Goal: Information Seeking & Learning: Learn about a topic

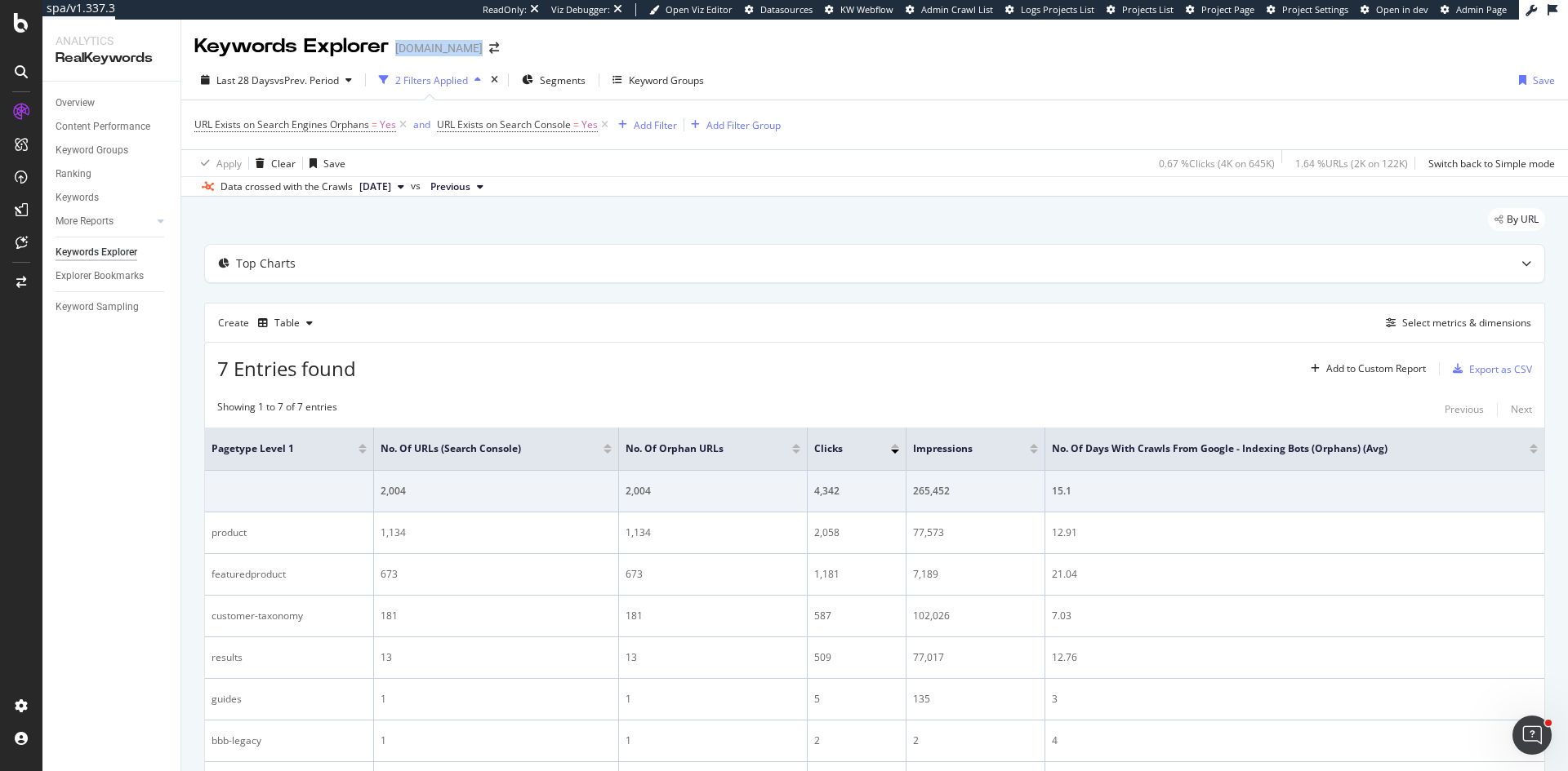
drag, startPoint x: 517, startPoint y: 50, endPoint x: 393, endPoint y: 48, distance: 124.0
click at [393, 48] on div "Keywords Explorer bedbathandbeyond.com" at bounding box center [354, 47] width 321 height 28
copy div "bedbathandbeyond.com"
click at [1456, 319] on div "Select metrics & dimensions" at bounding box center [1466, 323] width 129 height 14
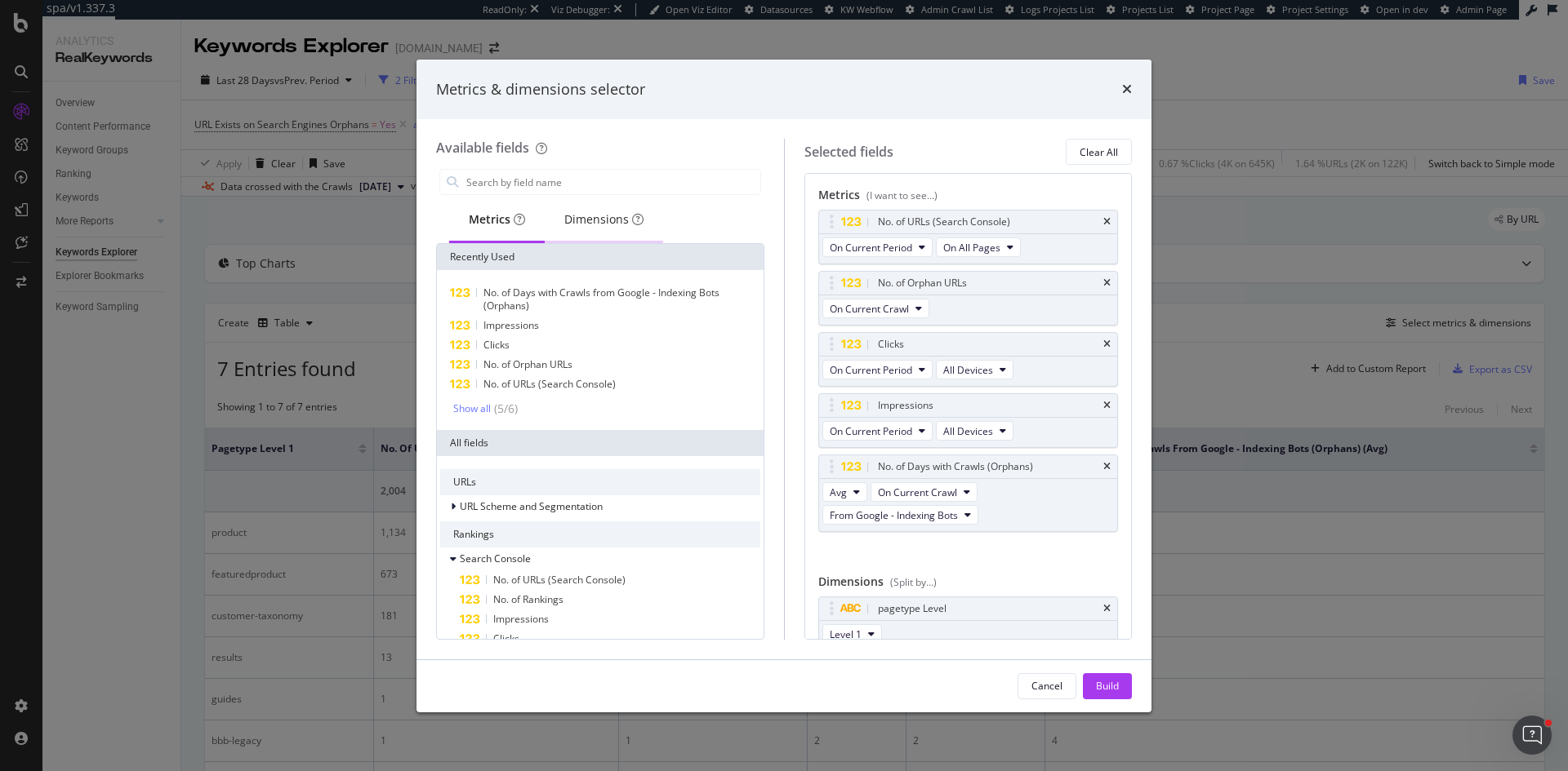
click at [621, 220] on div "Dimensions" at bounding box center [603, 220] width 79 height 17
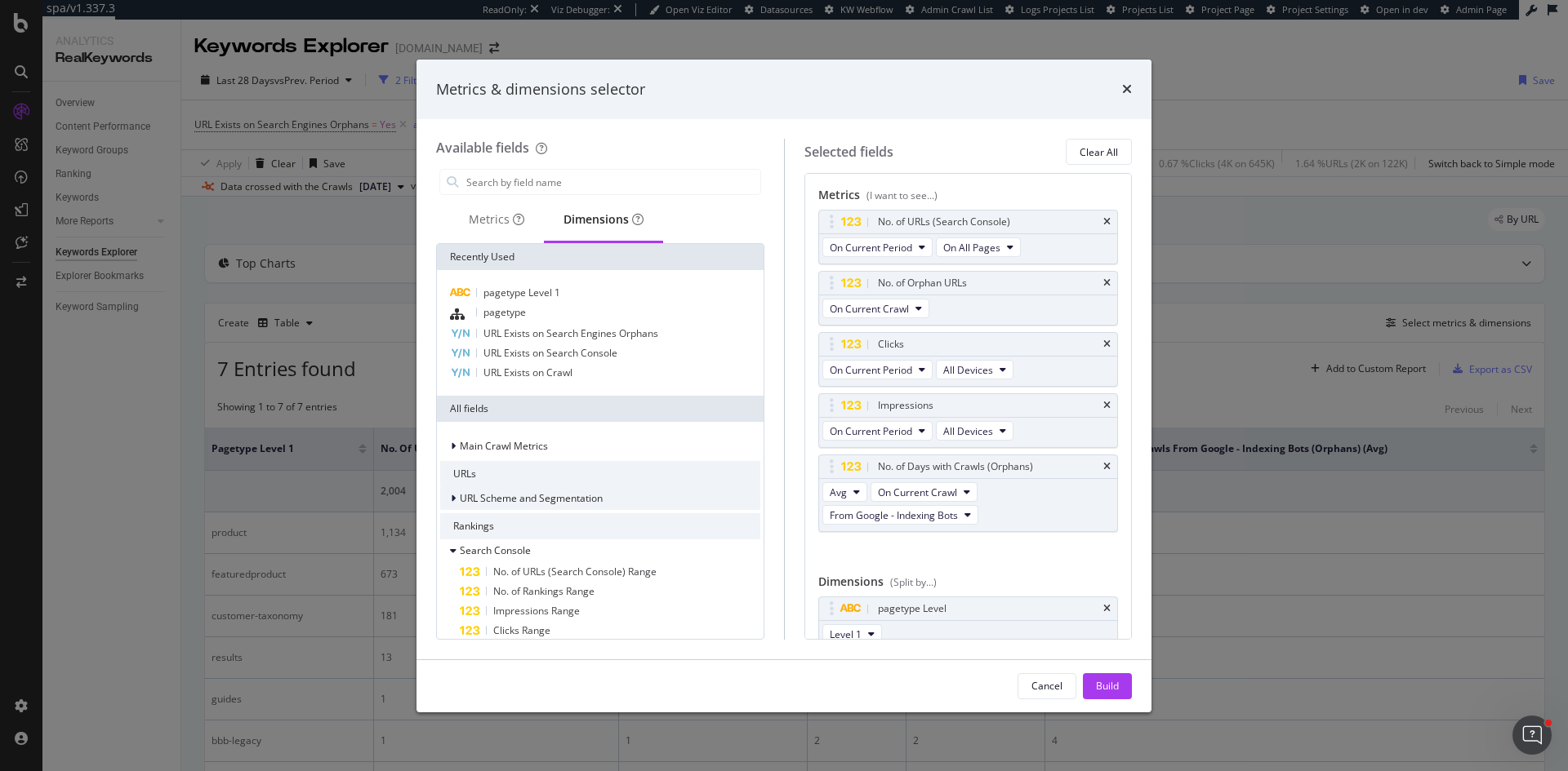
click at [554, 495] on span "URL Scheme and Segmentation" at bounding box center [531, 499] width 143 height 14
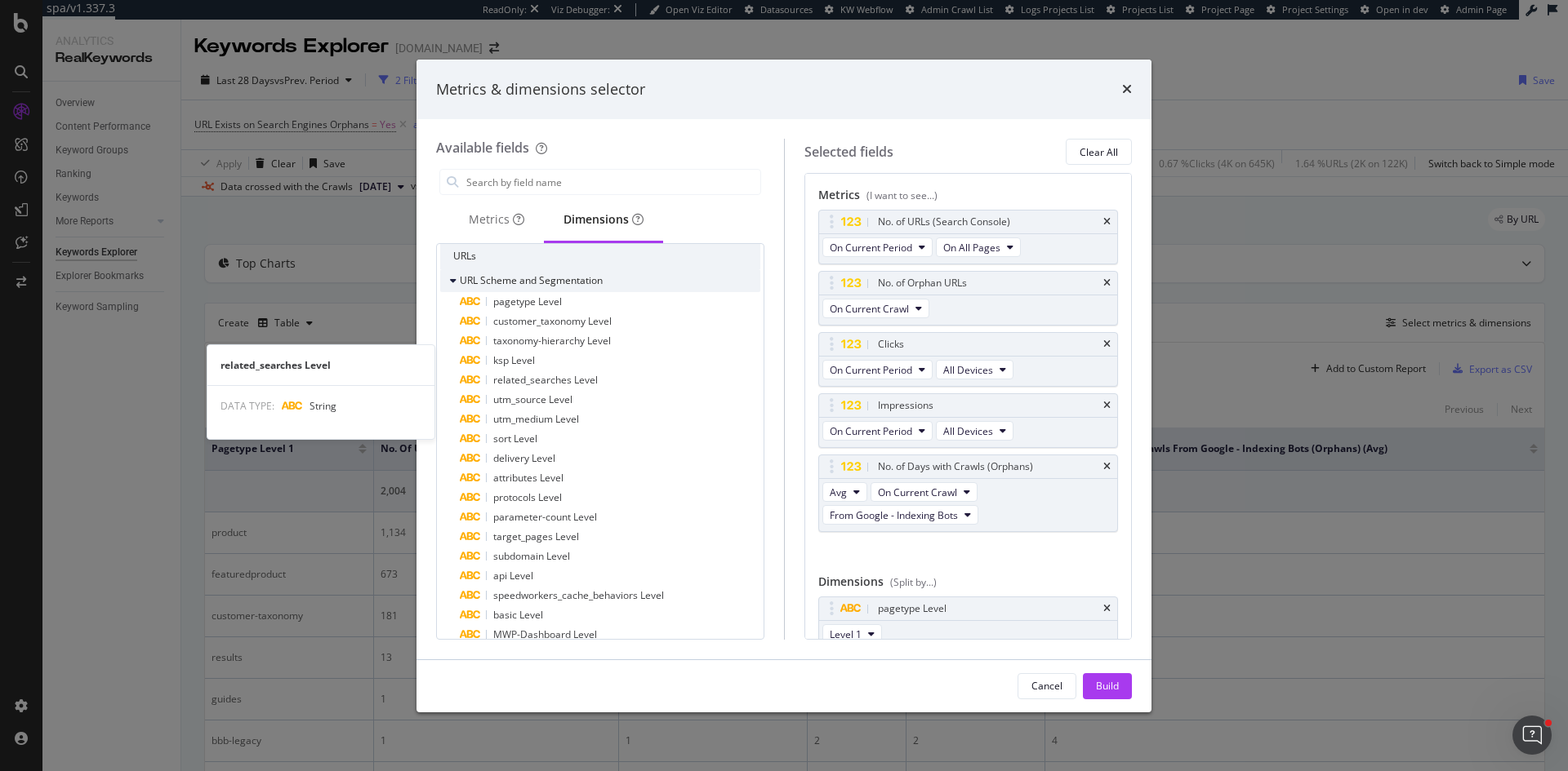
scroll to position [245, 0]
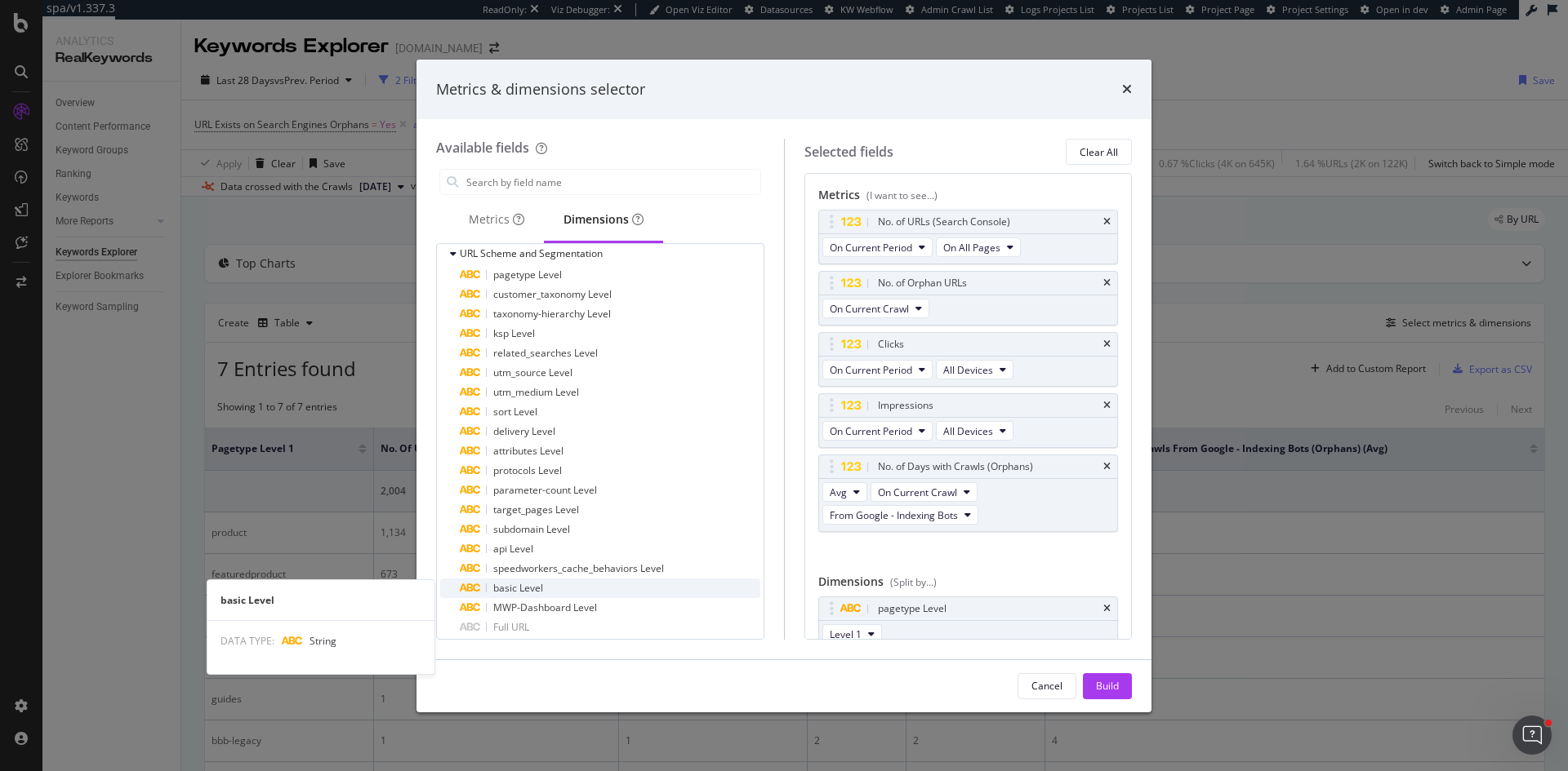
click at [543, 586] on div "basic Level" at bounding box center [610, 588] width 300 height 19
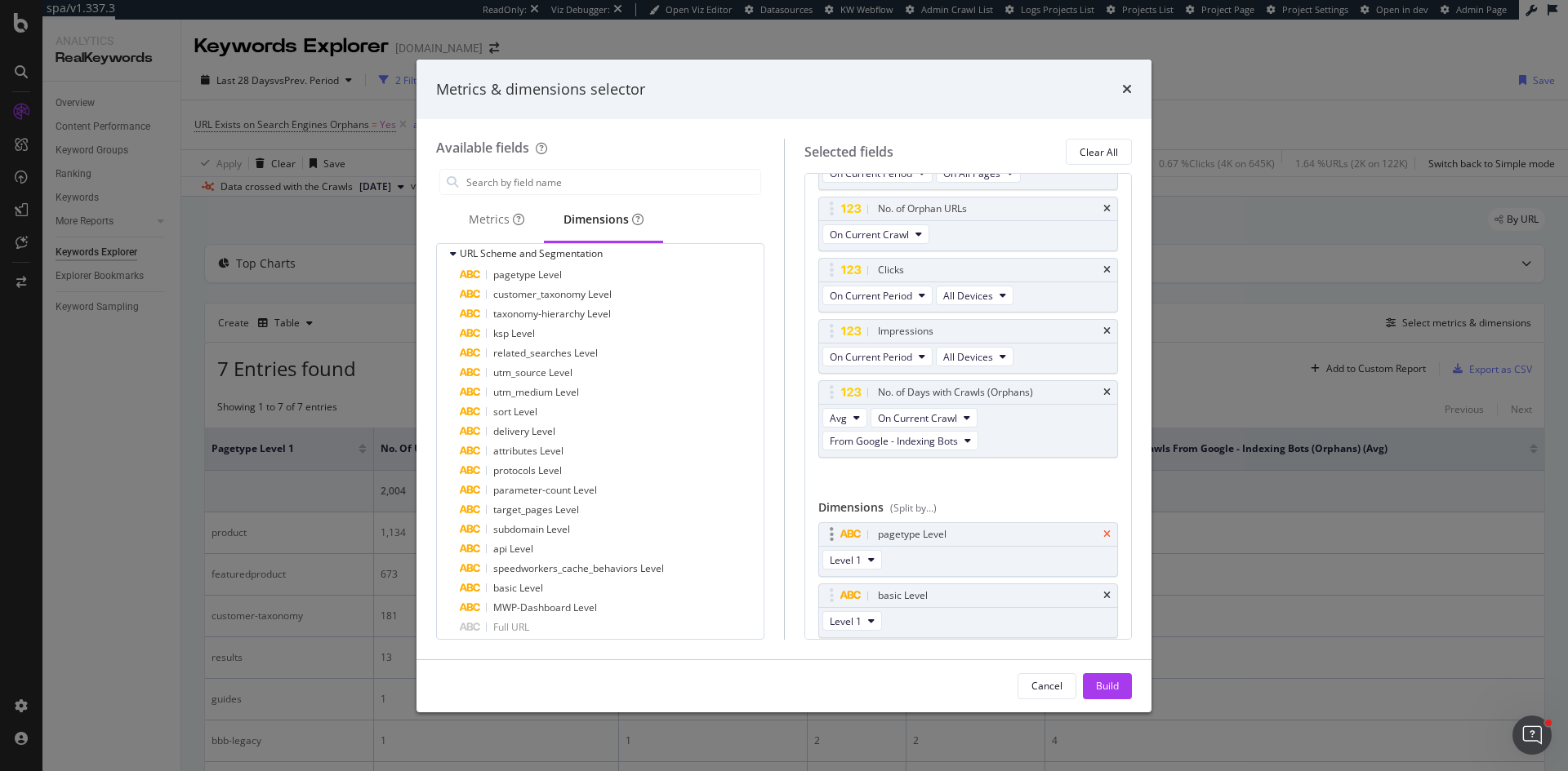
click at [1103, 536] on icon "times" at bounding box center [1107, 534] width 7 height 10
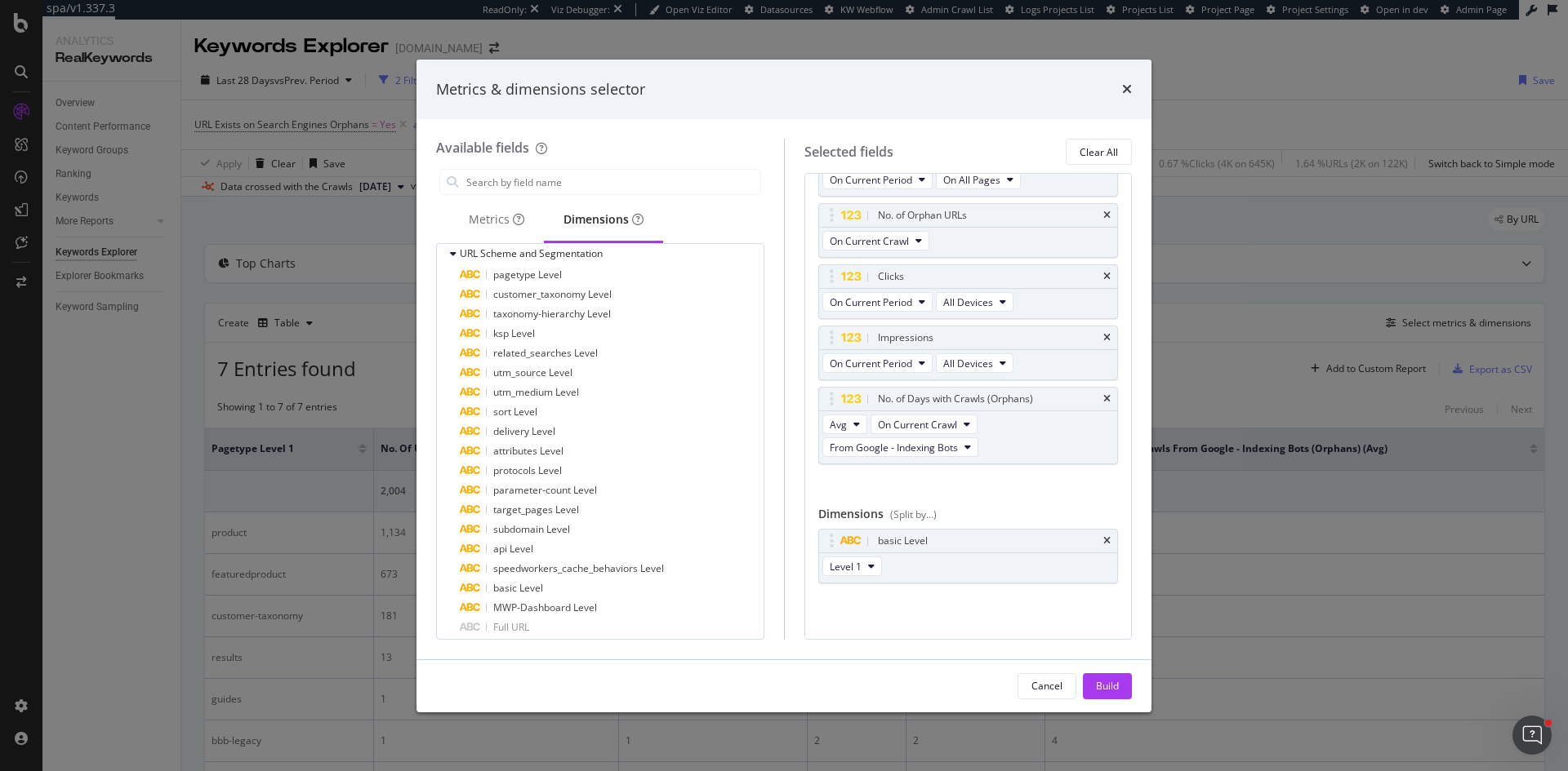
scroll to position [68, 0]
click at [871, 564] on icon "modal" at bounding box center [871, 566] width 6 height 10
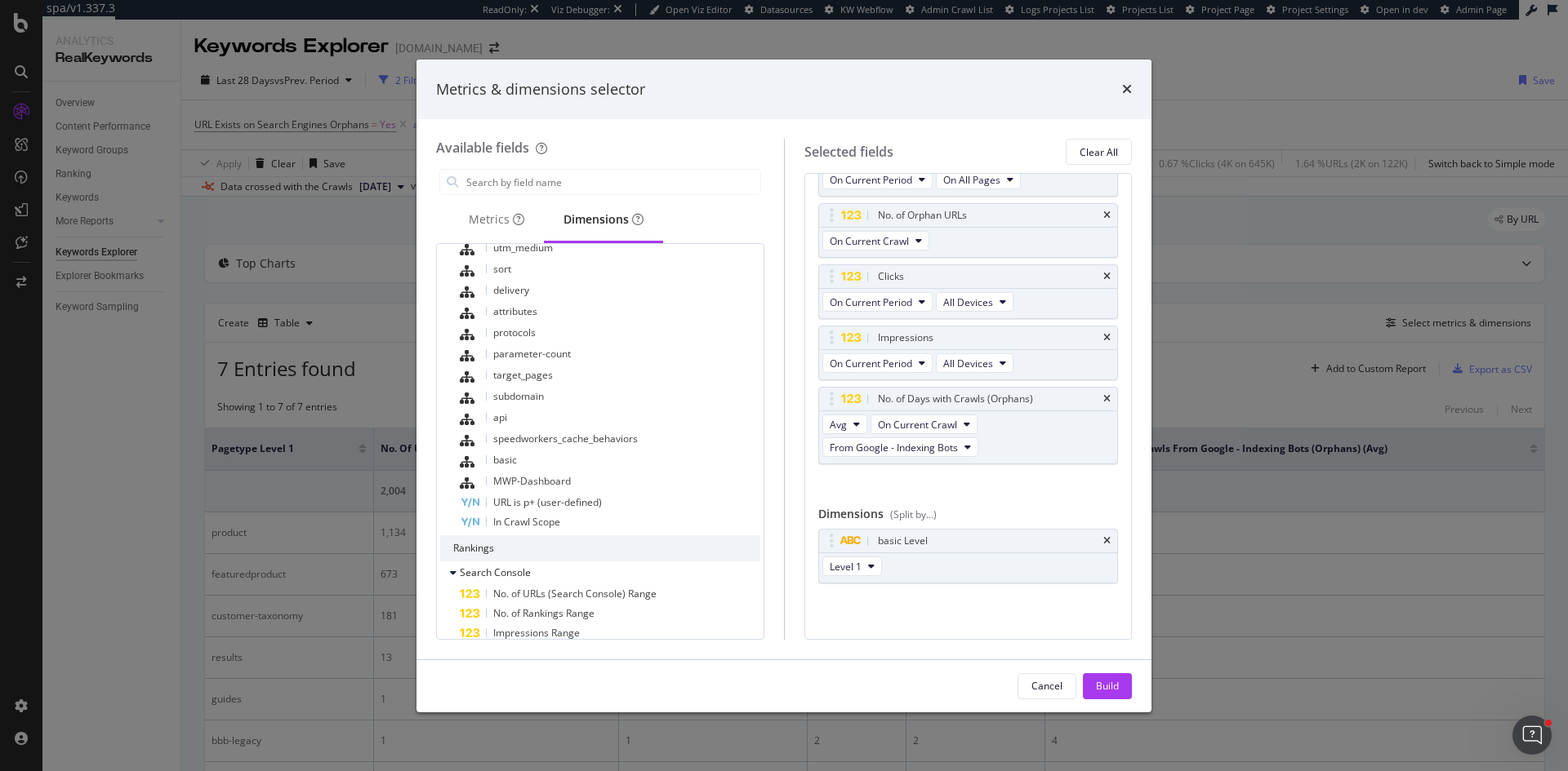
scroll to position [920, 0]
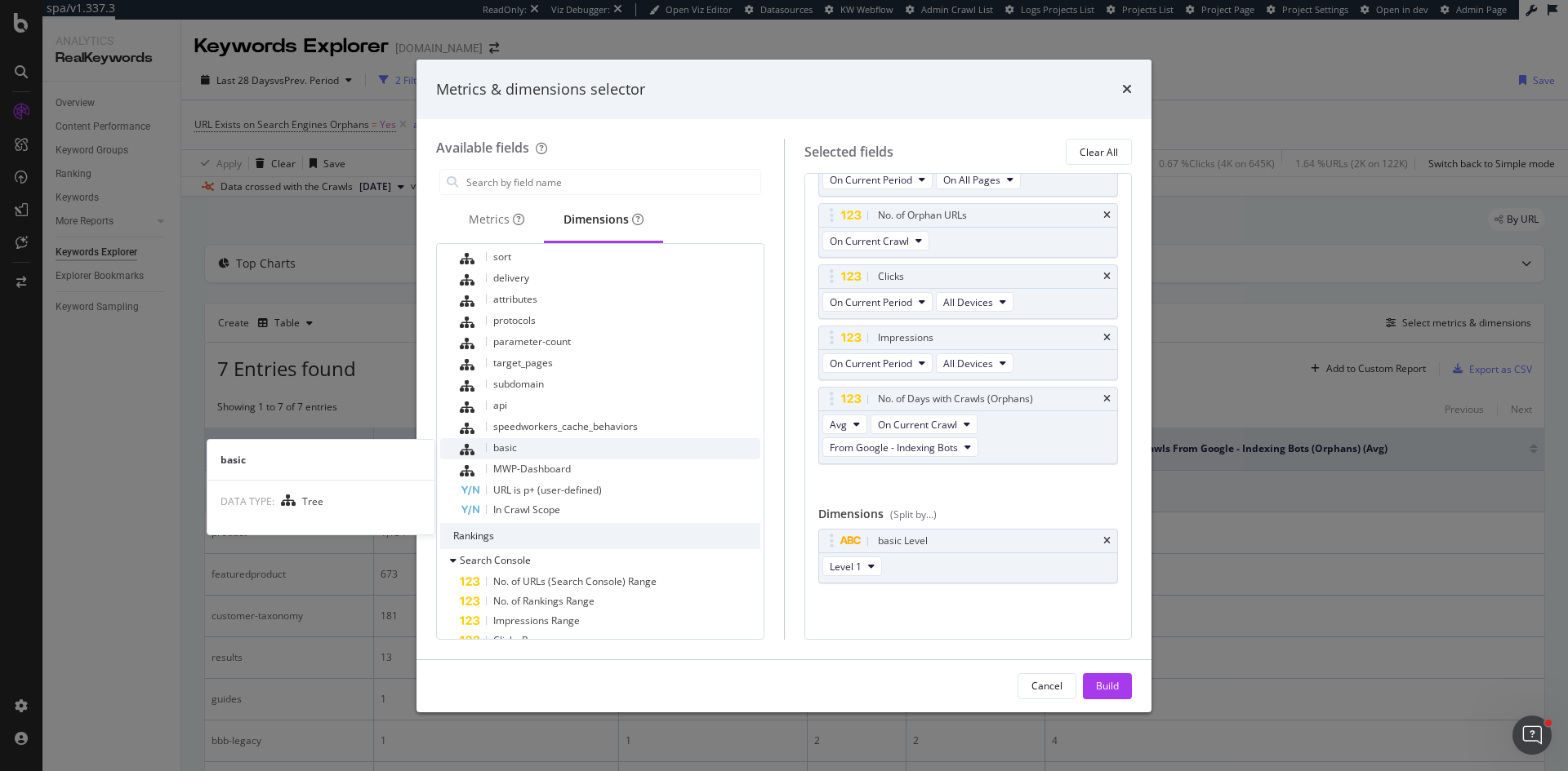
click at [560, 445] on div "basic" at bounding box center [610, 449] width 300 height 21
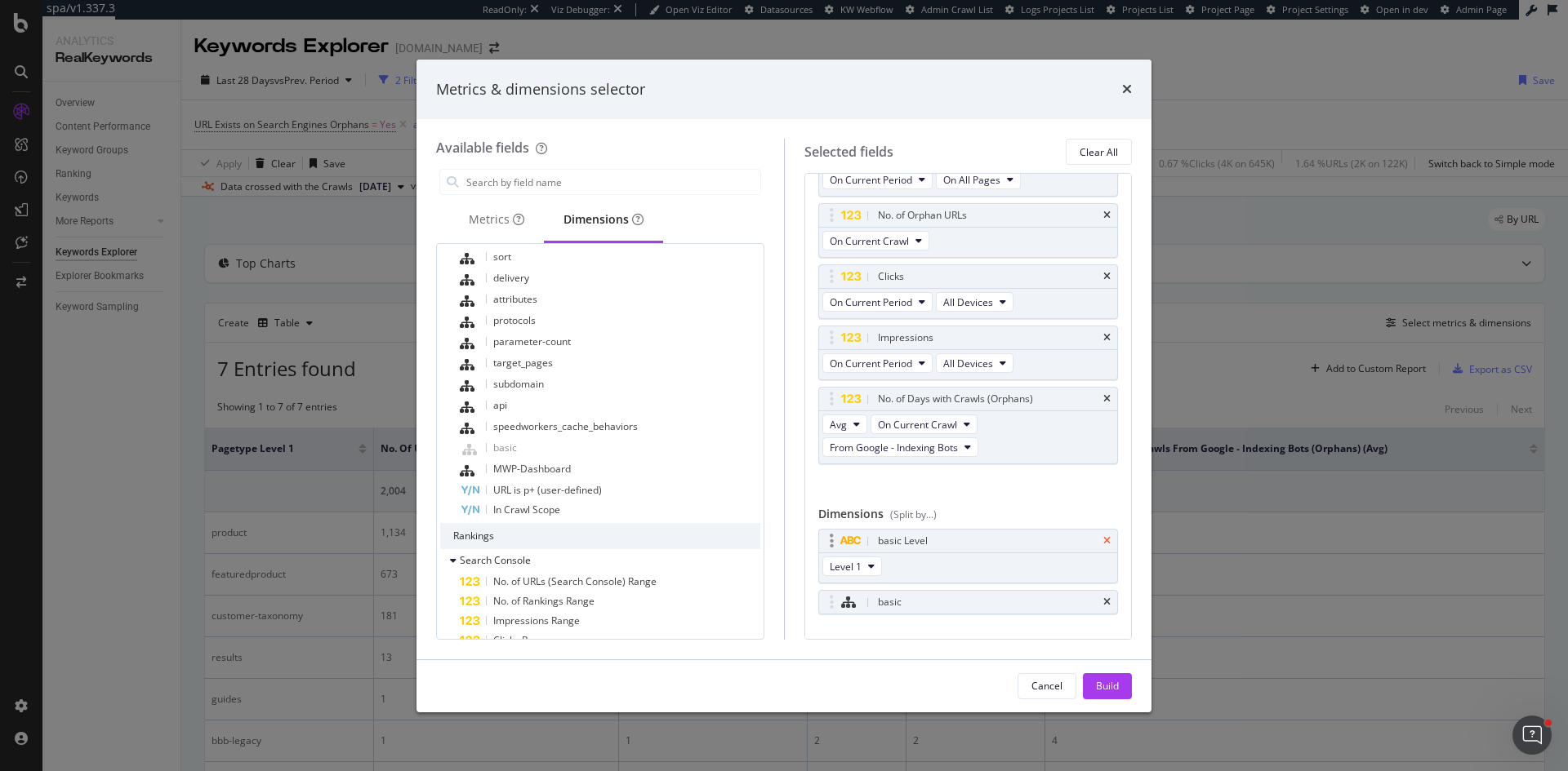
click at [1103, 538] on icon "times" at bounding box center [1107, 541] width 7 height 10
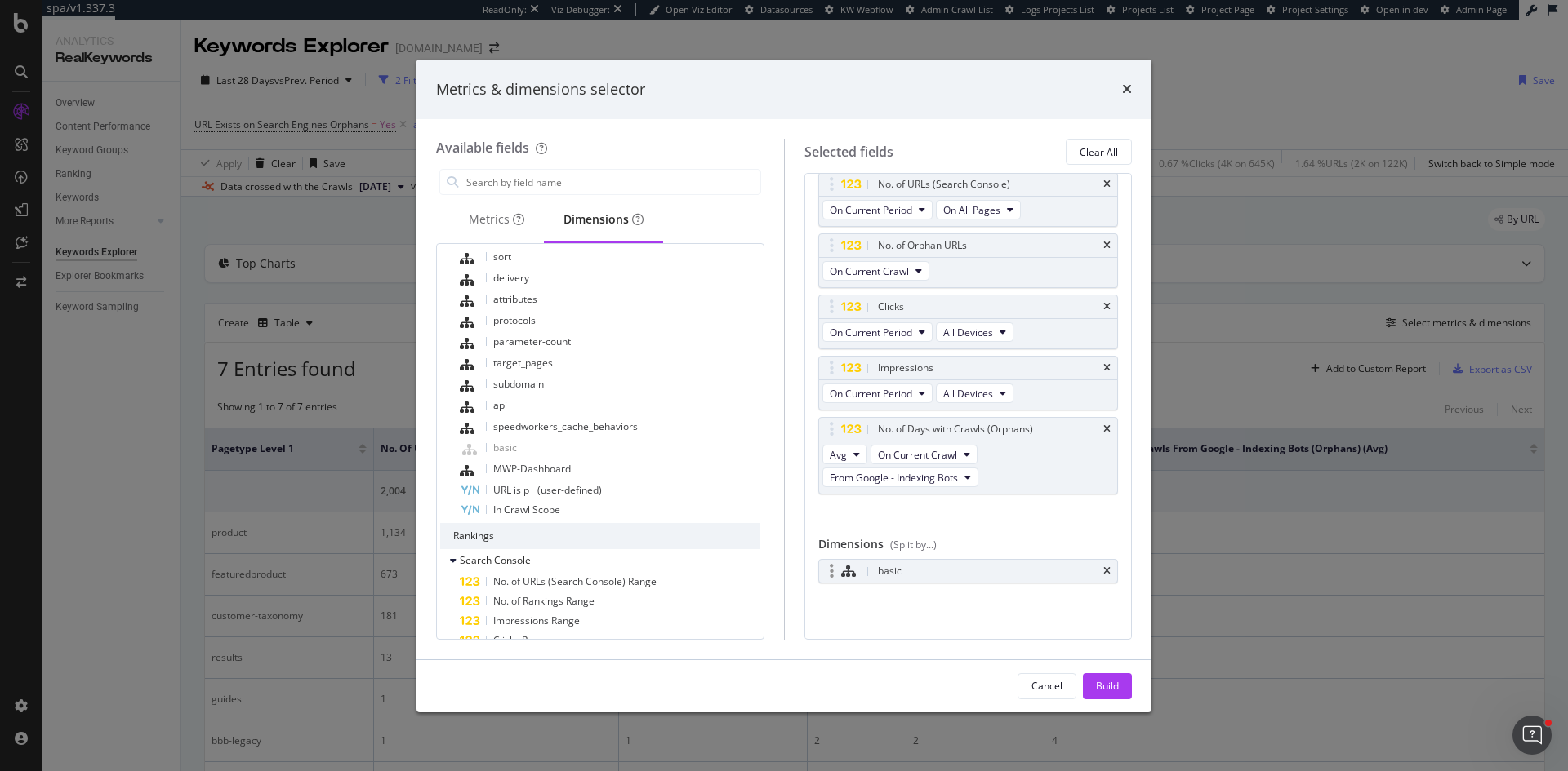
scroll to position [38, 0]
click at [1105, 683] on div "Build" at bounding box center [1107, 686] width 23 height 14
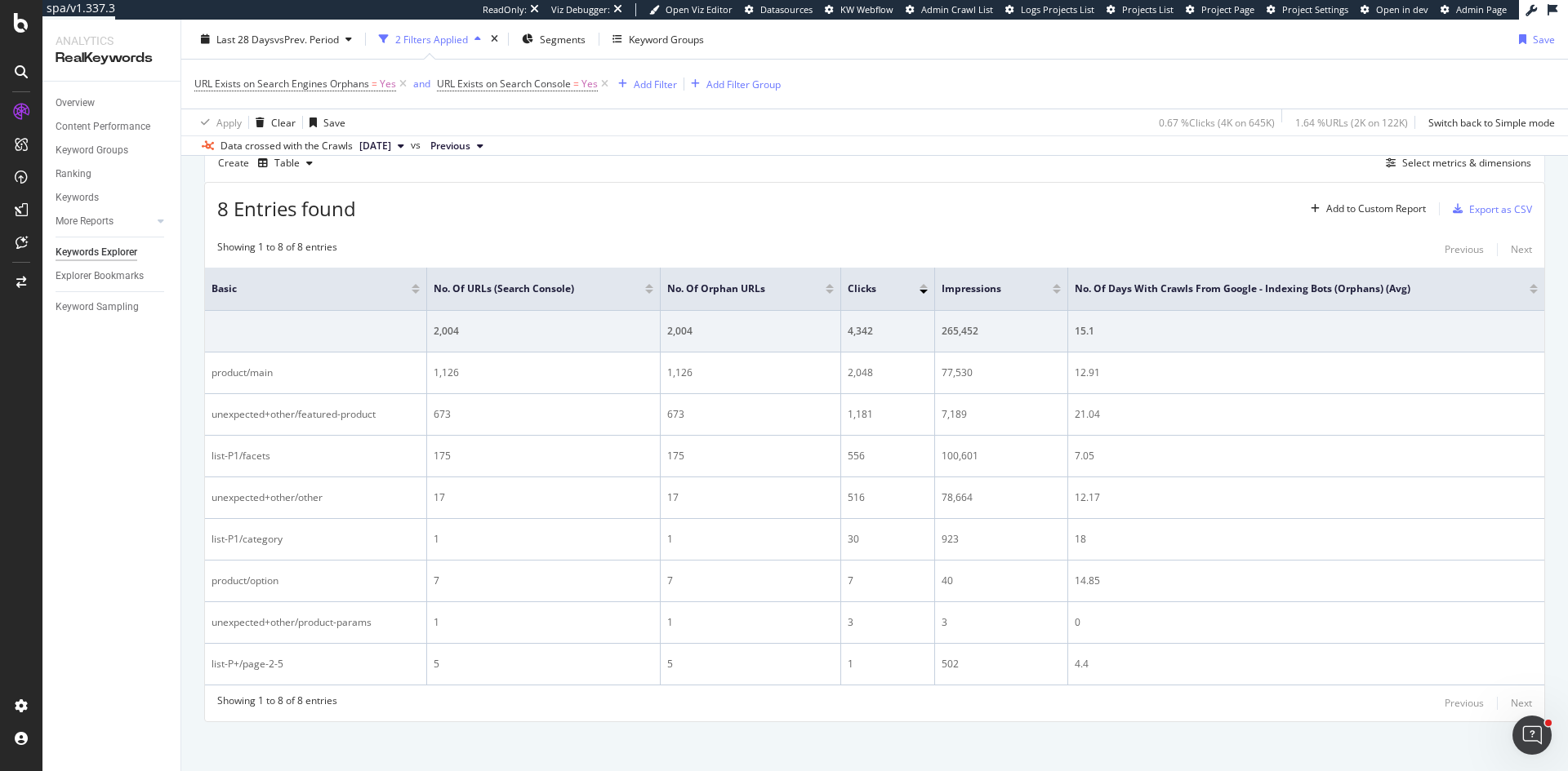
scroll to position [168, 0]
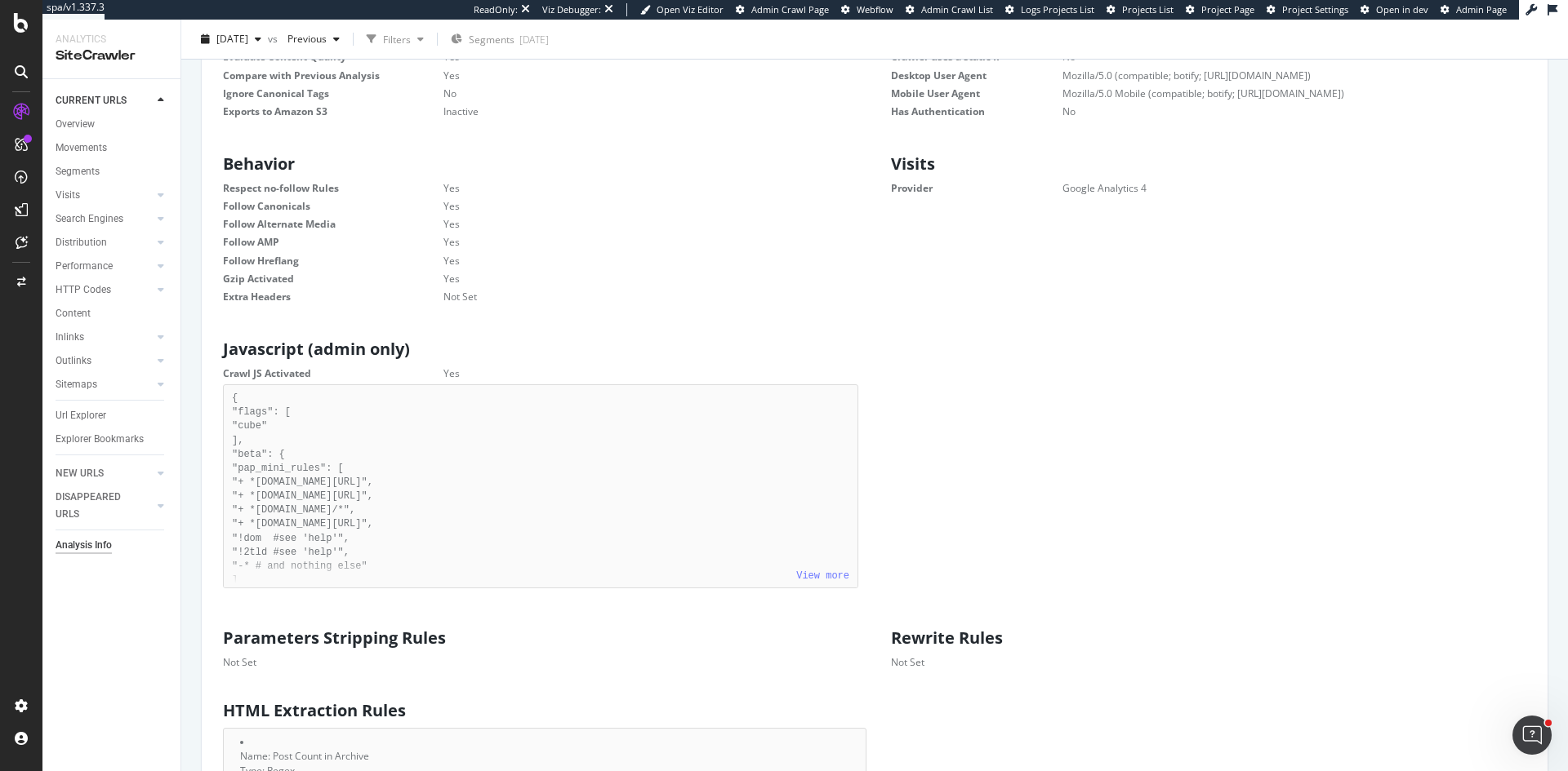
scroll to position [572, 0]
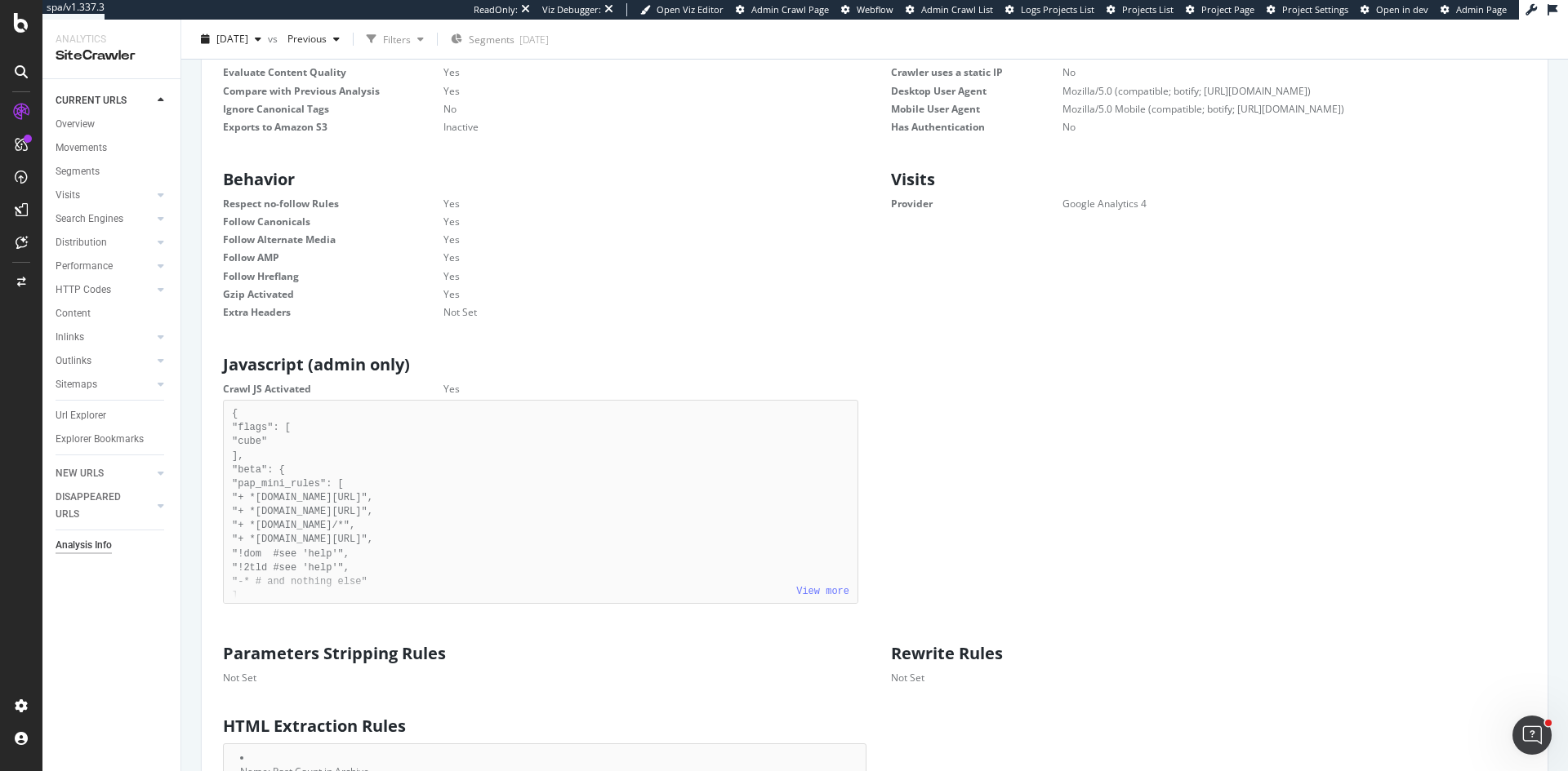
click at [82, 161] on div "Segments" at bounding box center [118, 171] width 125 height 24
click at [85, 167] on div "Segments" at bounding box center [77, 172] width 44 height 18
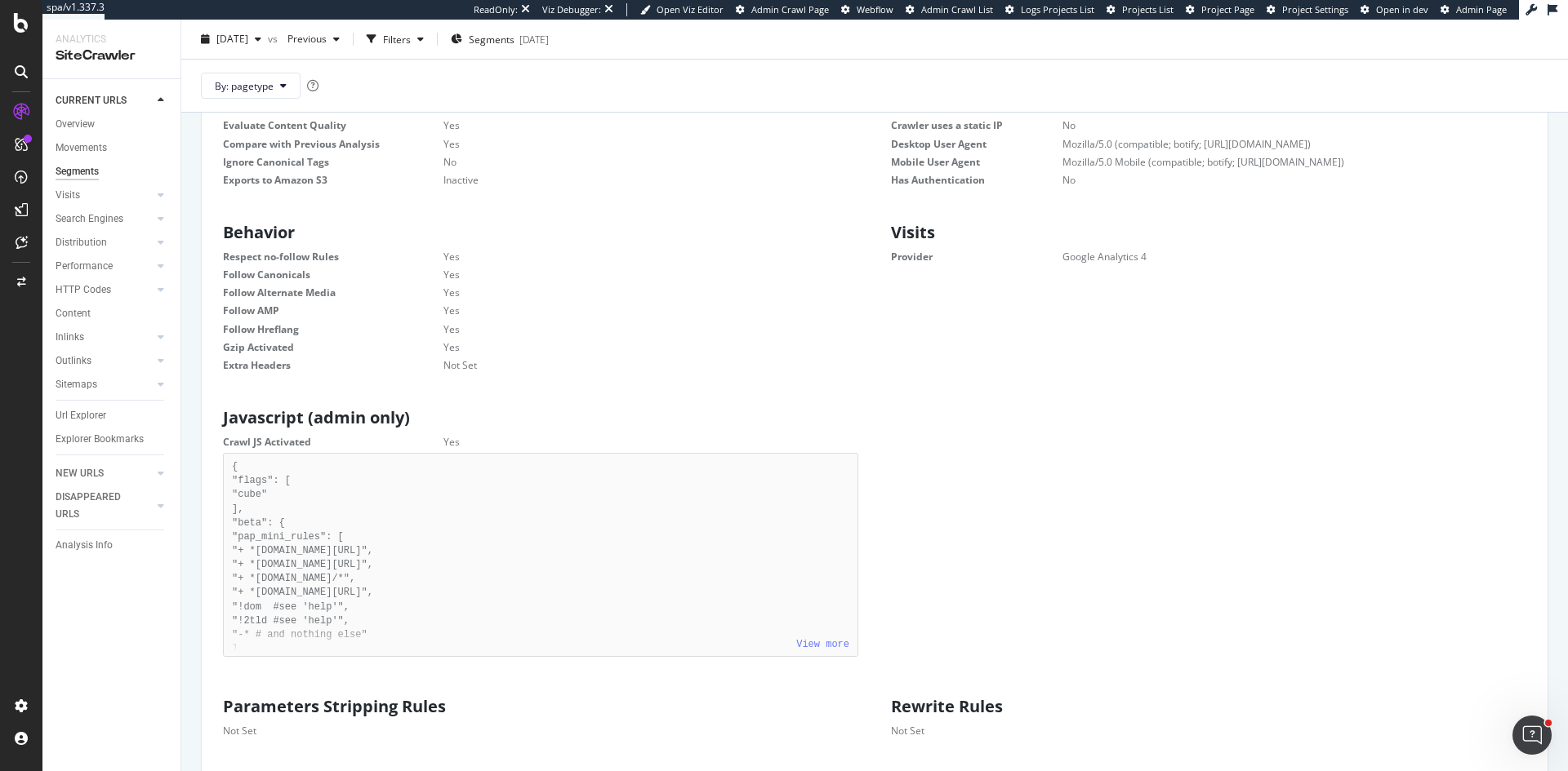
scroll to position [624, 0]
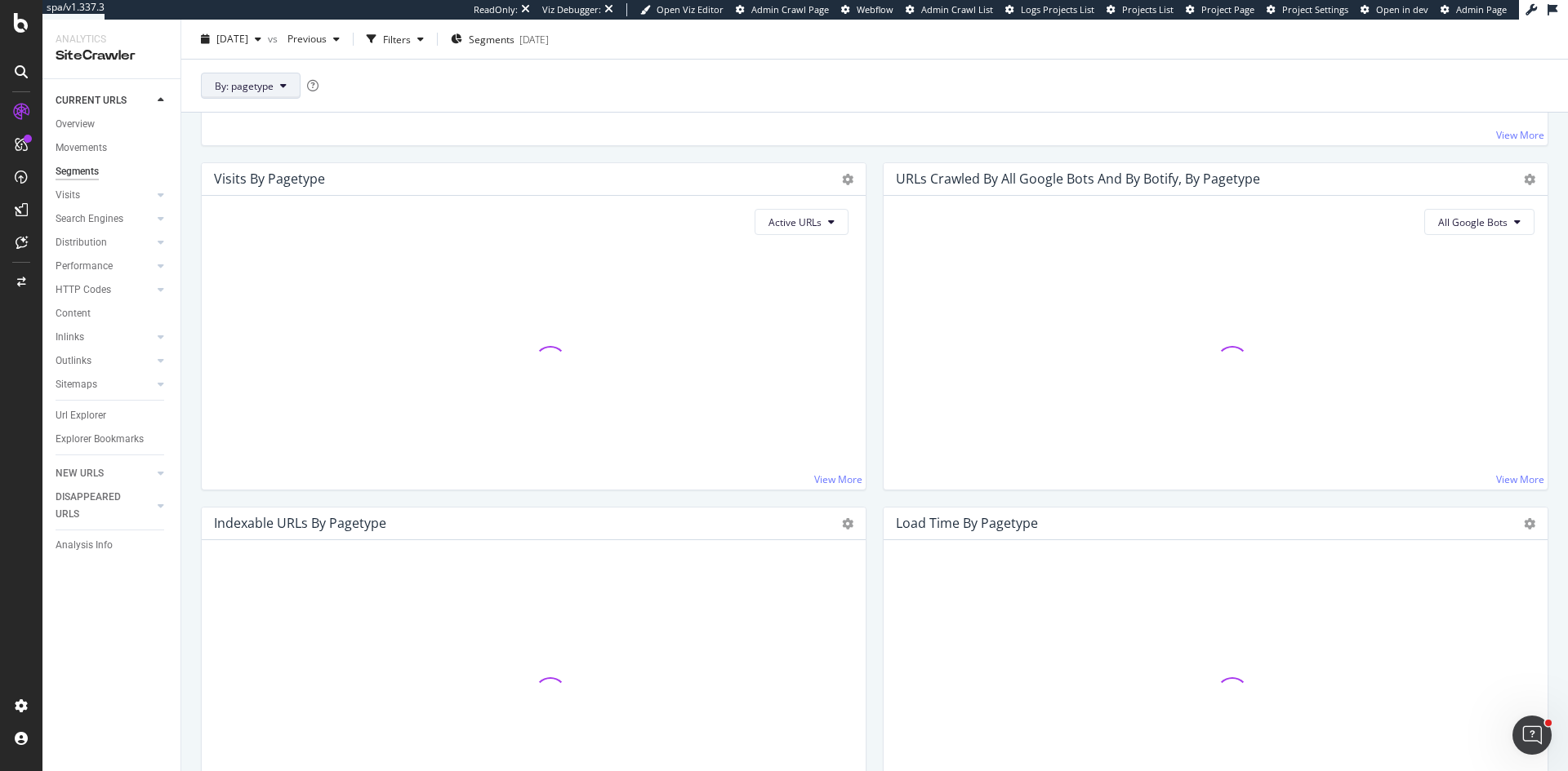
click at [281, 86] on icon at bounding box center [283, 85] width 6 height 10
click at [586, 90] on div "By: pagetype" at bounding box center [874, 85] width 1386 height 53
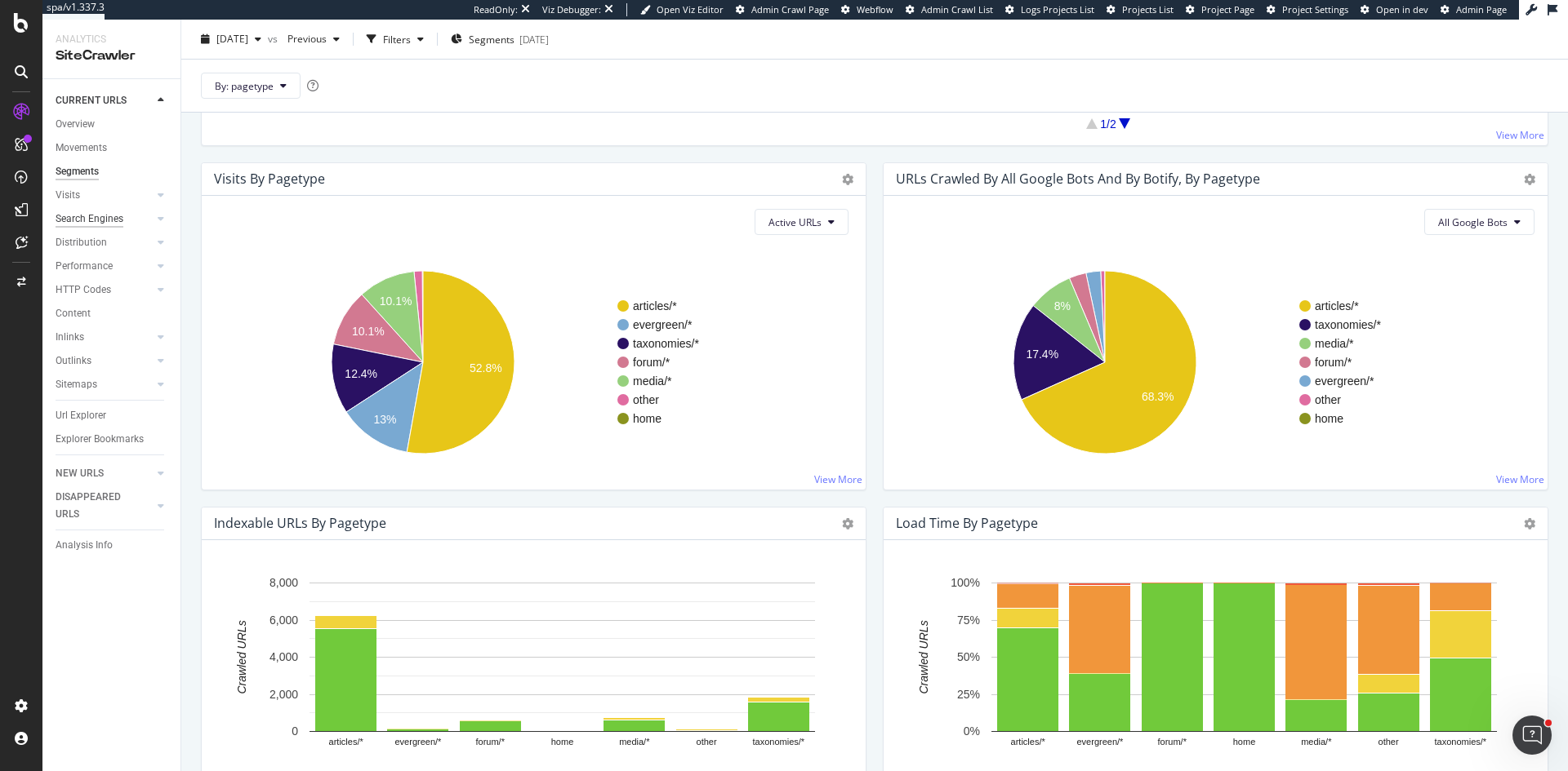
click at [105, 215] on div "Search Engines" at bounding box center [89, 220] width 68 height 18
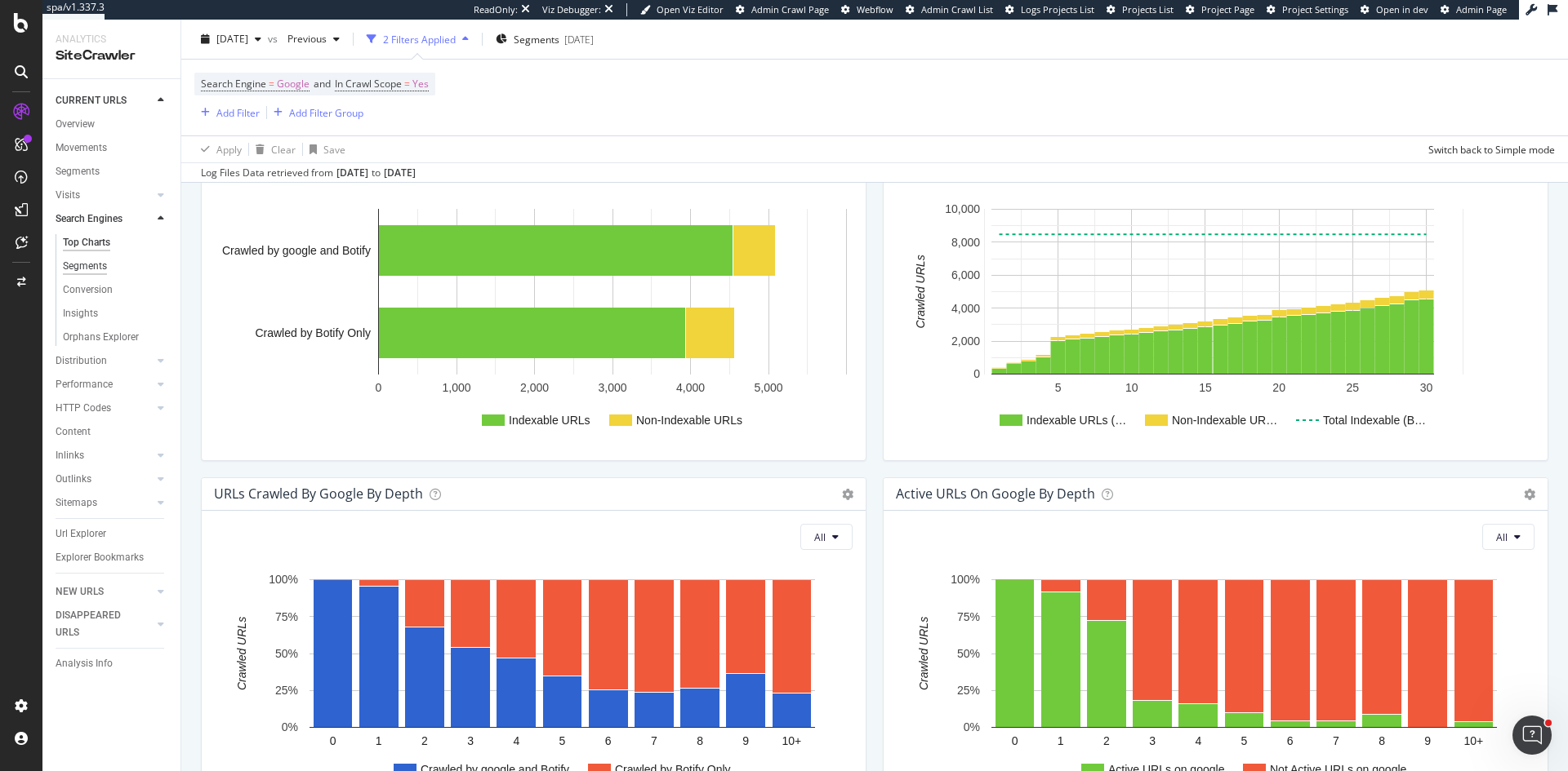
click at [100, 265] on div "Segments" at bounding box center [85, 267] width 44 height 18
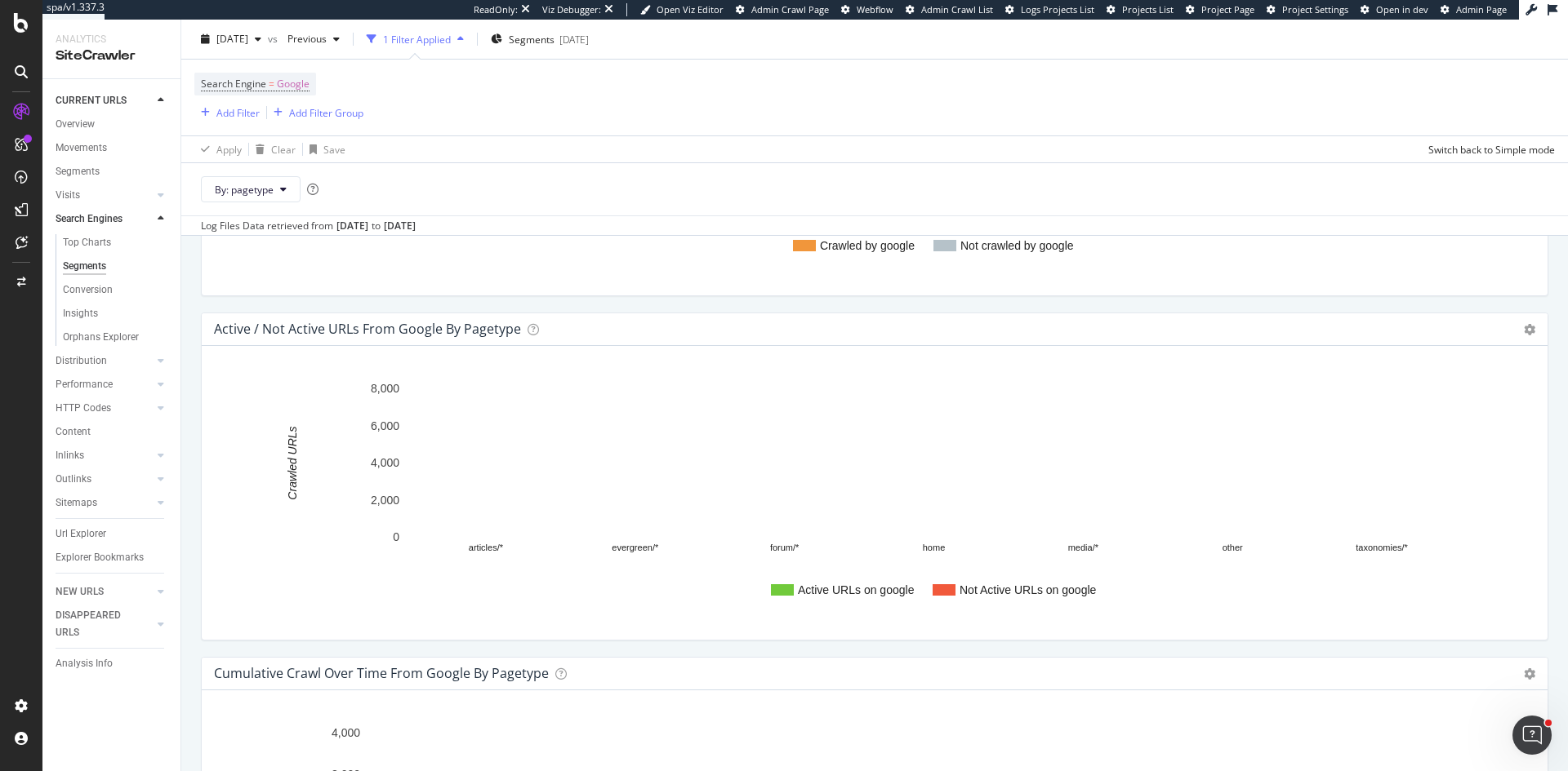
scroll to position [911, 0]
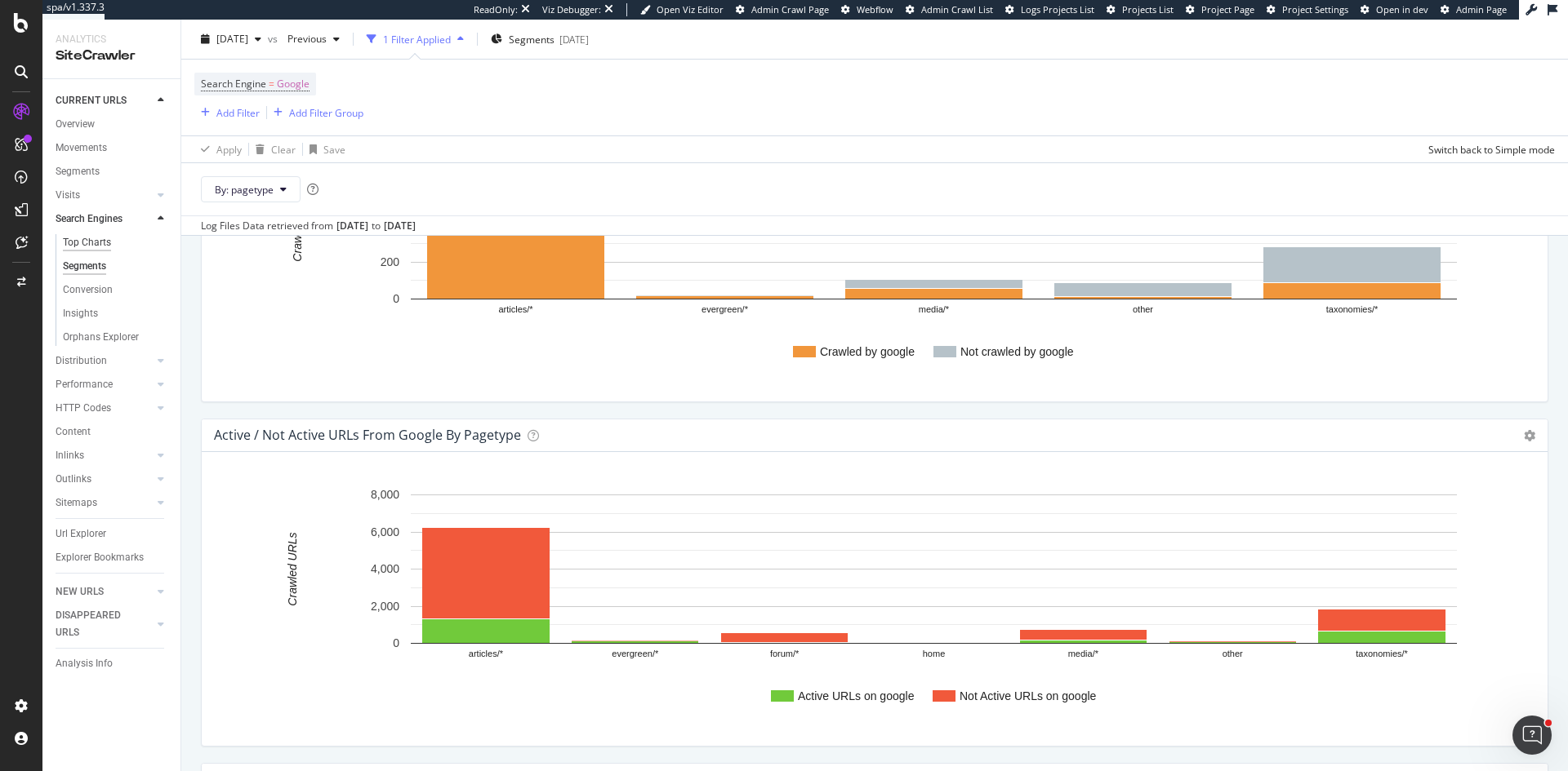
click at [94, 241] on div "Top Charts" at bounding box center [87, 243] width 48 height 18
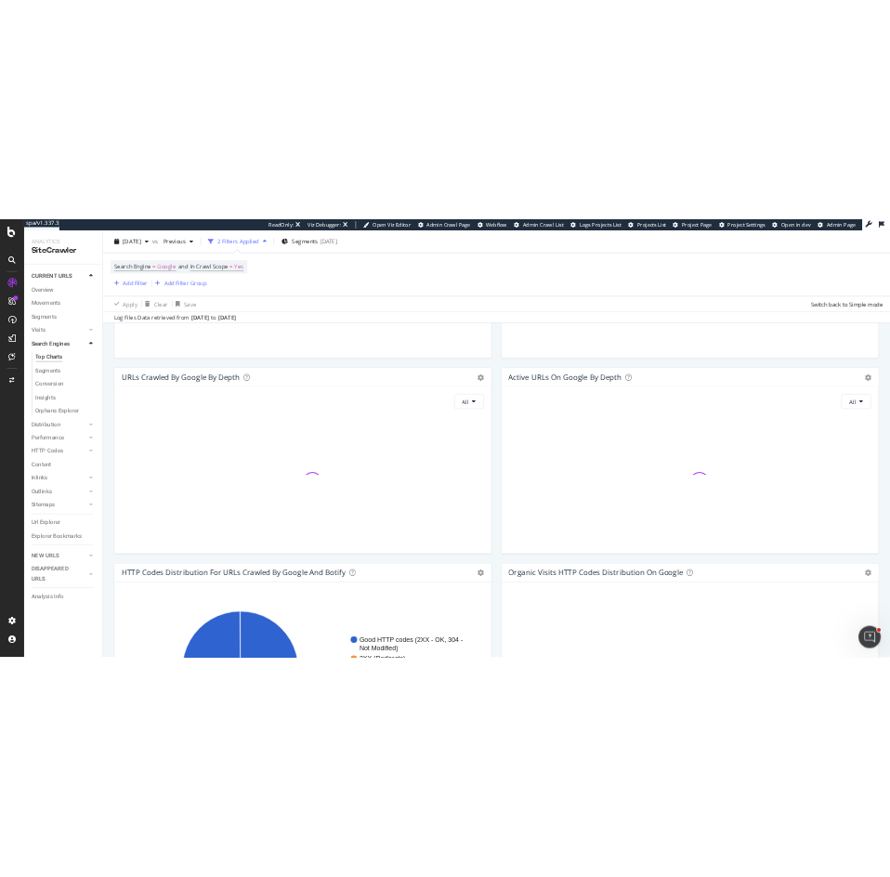
scroll to position [977, 0]
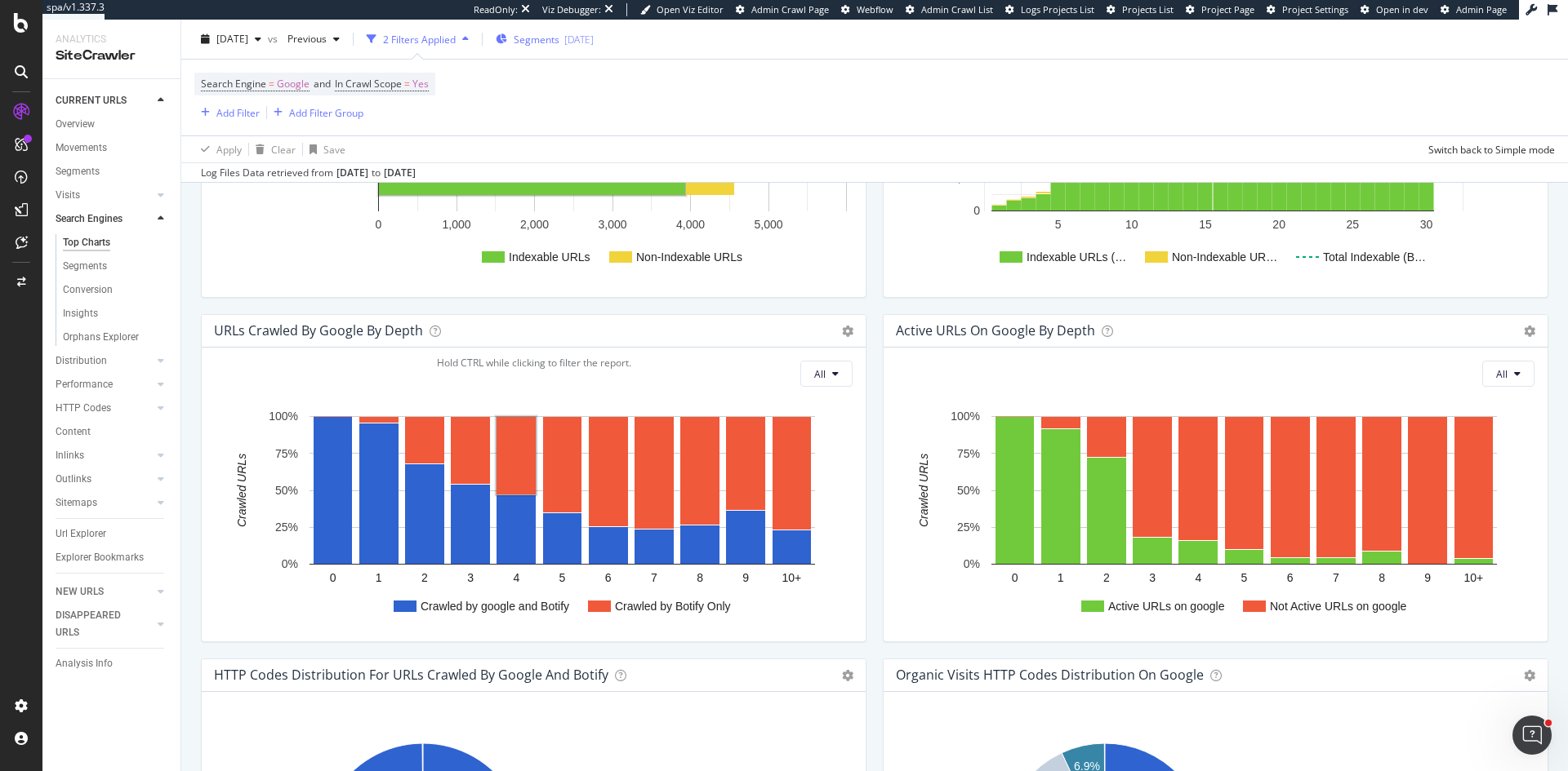
click at [573, 31] on div "Segments 2025-02-24" at bounding box center [545, 40] width 98 height 25
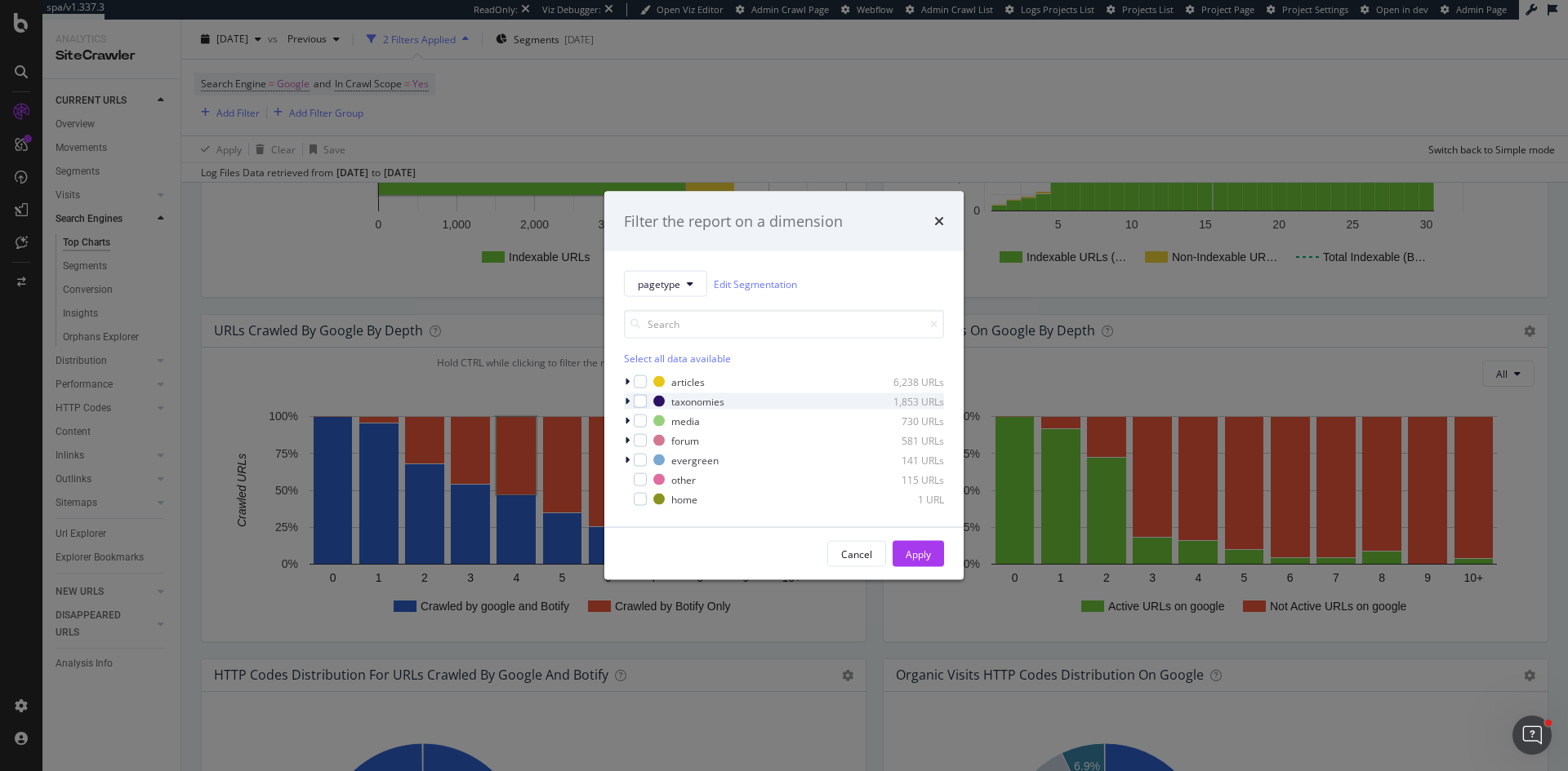
click at [625, 400] on icon "modal" at bounding box center [627, 401] width 5 height 10
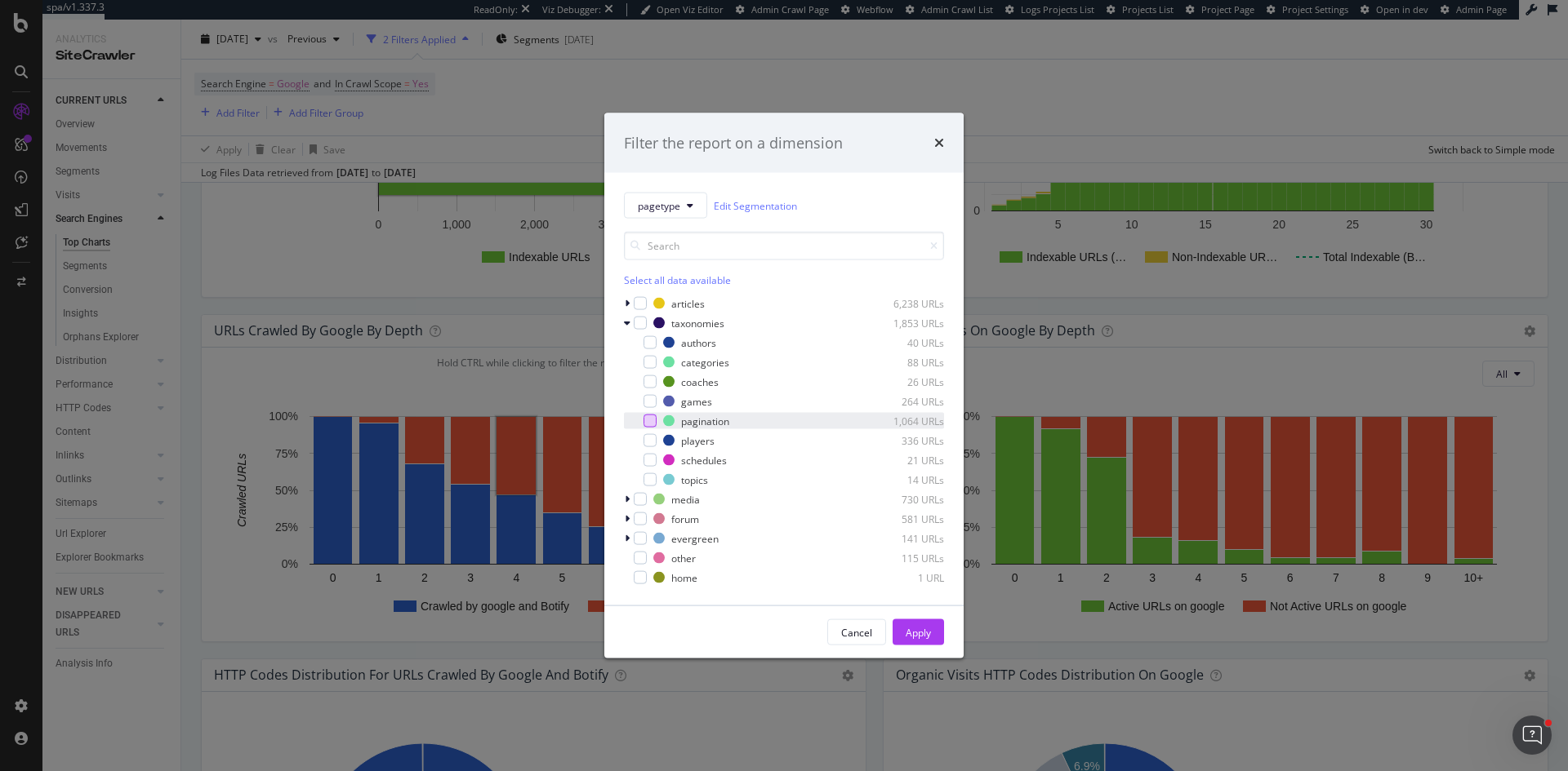
click at [643, 422] on div "modal" at bounding box center [649, 421] width 13 height 13
click at [929, 637] on div "Apply" at bounding box center [918, 632] width 25 height 14
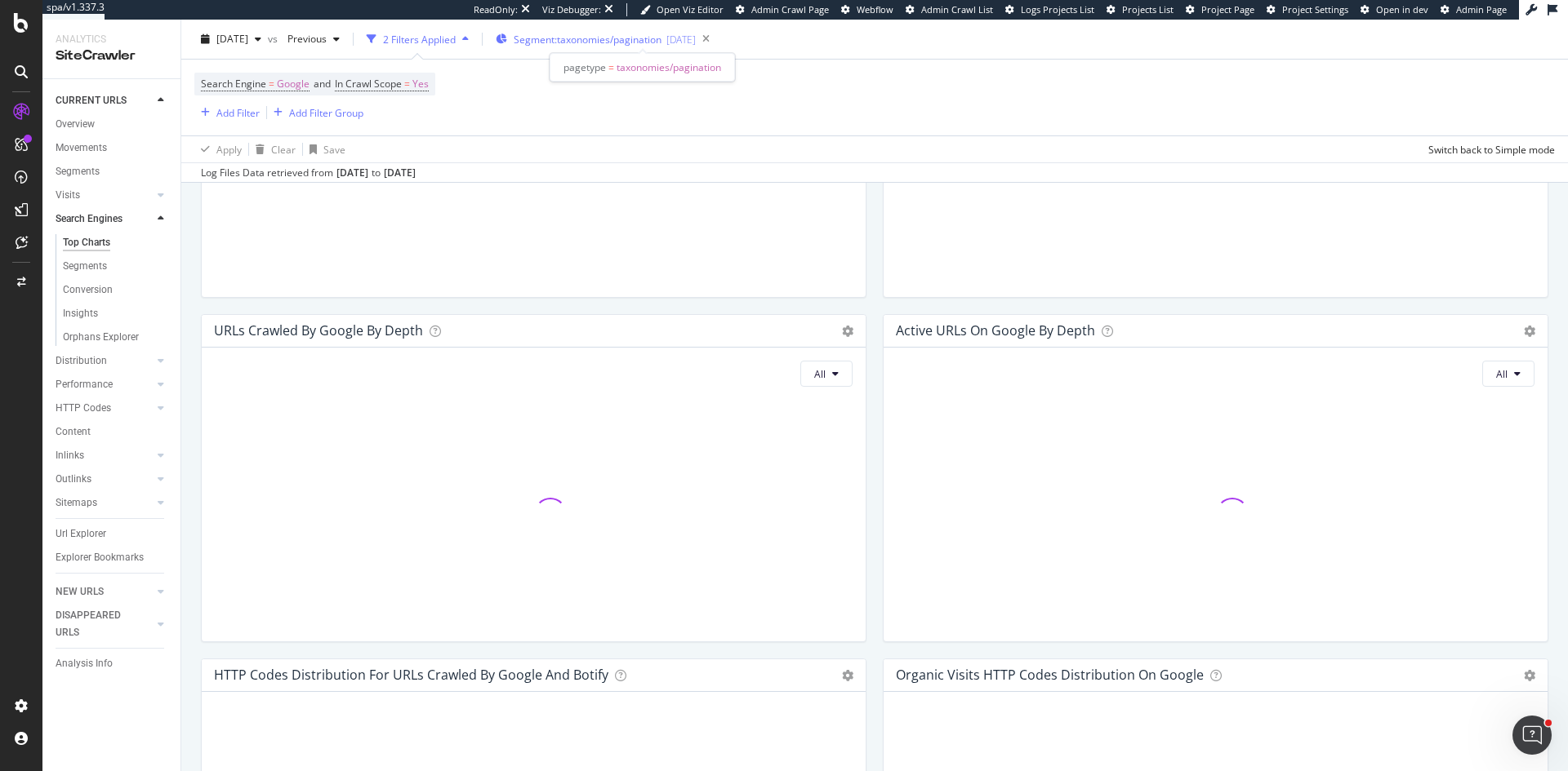
click at [642, 40] on span "Segment: taxonomies/pagination" at bounding box center [588, 40] width 148 height 14
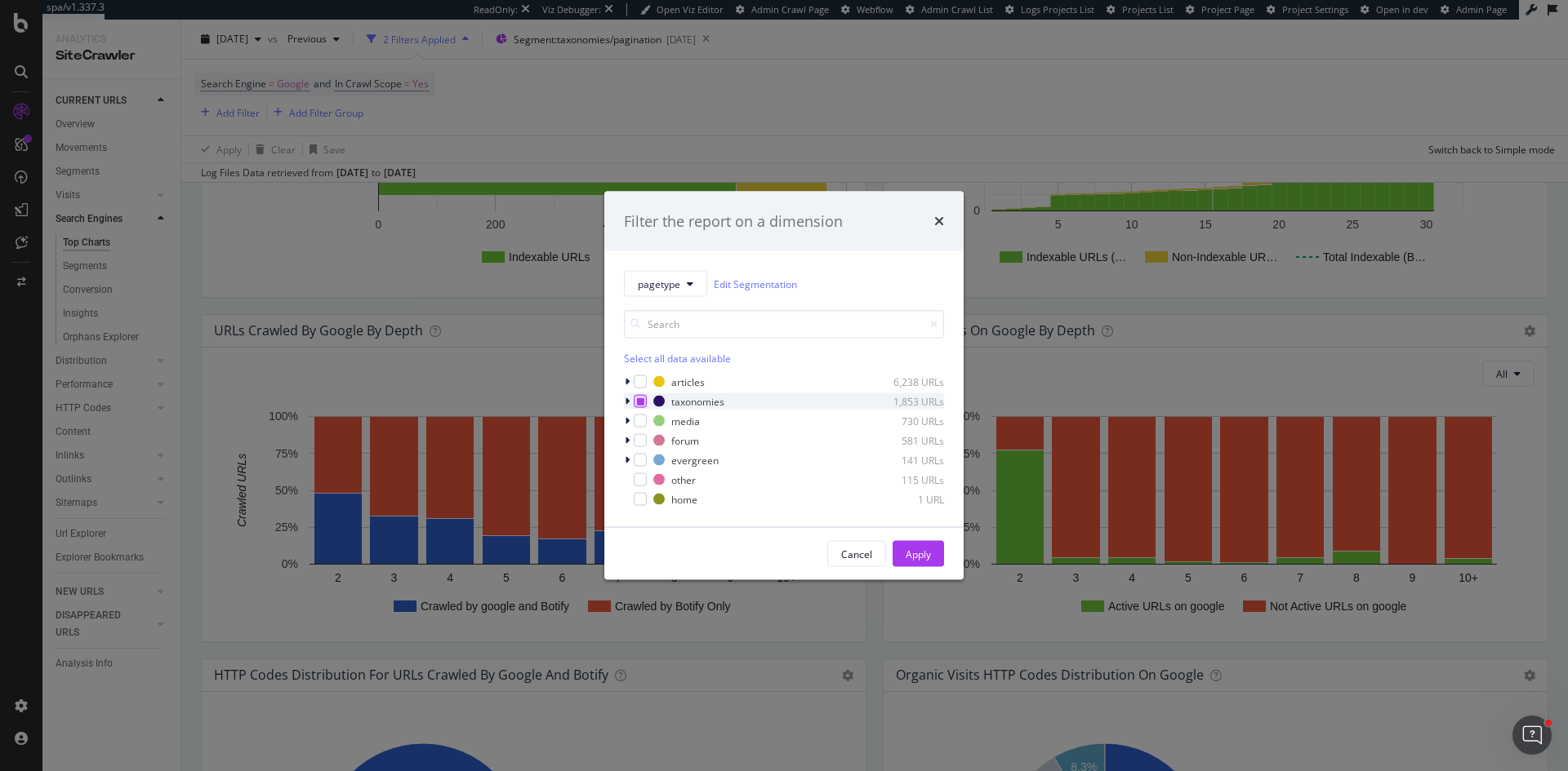
click at [641, 401] on icon "modal" at bounding box center [640, 401] width 7 height 8
click at [626, 400] on icon "modal" at bounding box center [627, 401] width 5 height 10
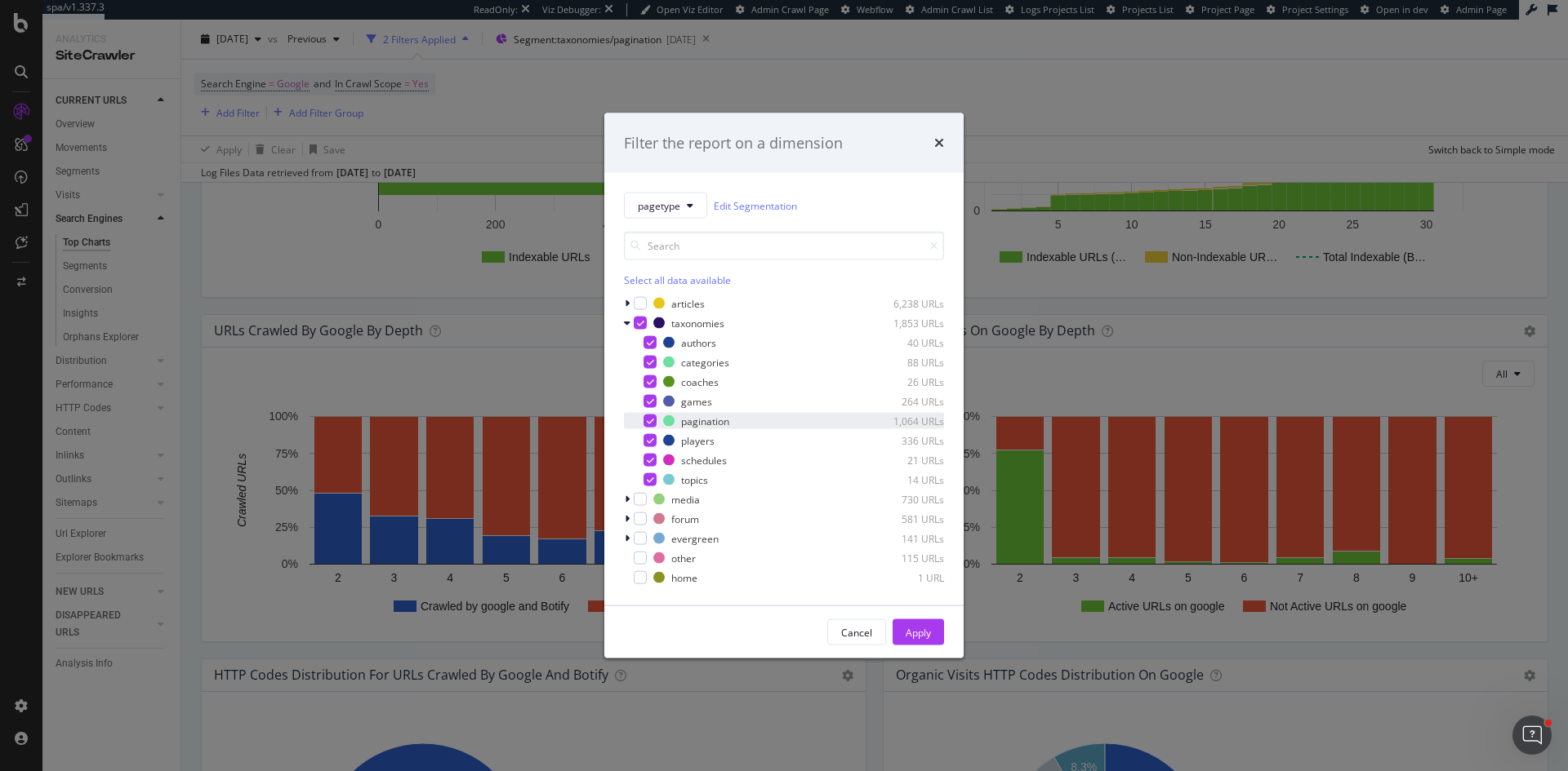
click at [640, 426] on div "modal" at bounding box center [638, 421] width 10 height 17
click at [925, 631] on div "Apply" at bounding box center [918, 632] width 25 height 14
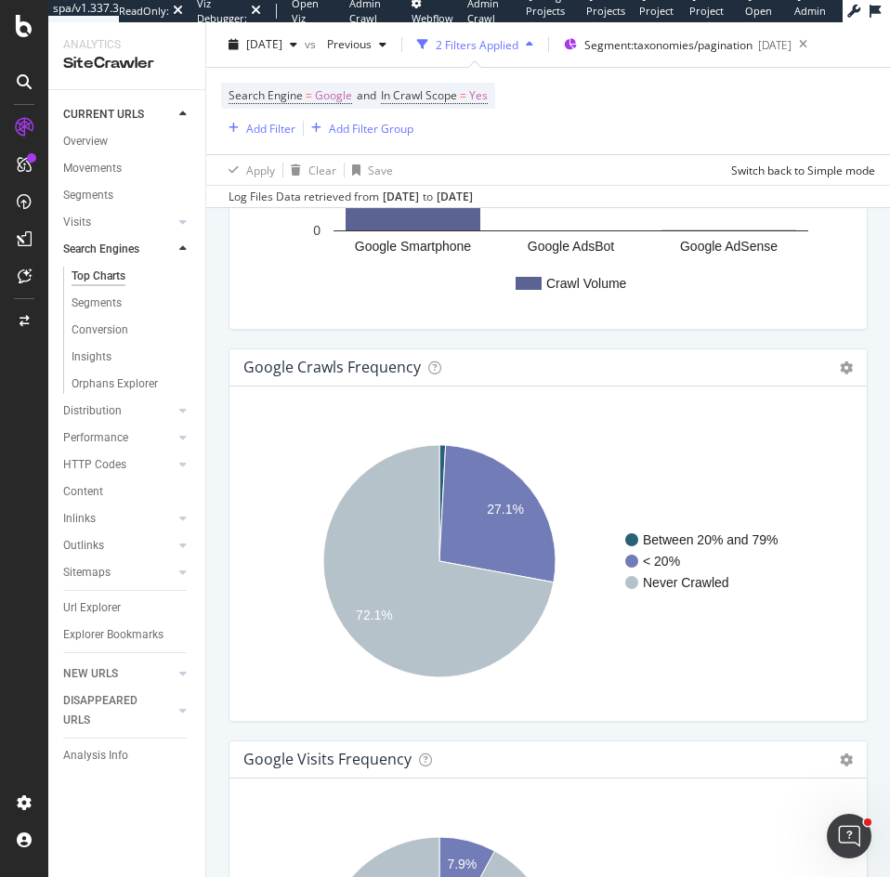
scroll to position [4732, 0]
